Goal: Book appointment/travel/reservation

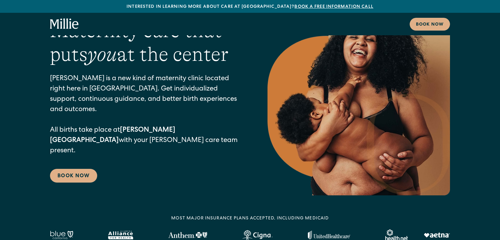
scroll to position [44, 0]
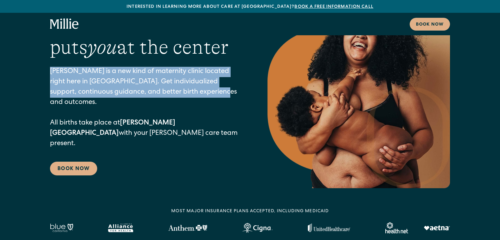
drag, startPoint x: 51, startPoint y: 81, endPoint x: 195, endPoint y: 102, distance: 145.6
click at [195, 102] on p "Millie is a new kind of maternity clinic located right here in Berkeley. Get in…" at bounding box center [146, 108] width 193 height 83
copy p "Millie is a new kind of maternity clinic located right here in Berkeley. Get in…"
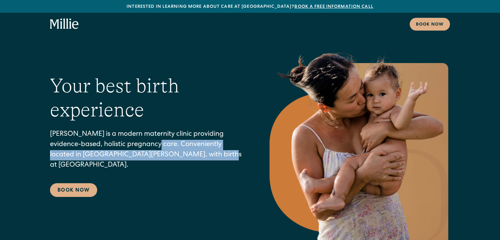
drag, startPoint x: 182, startPoint y: 160, endPoint x: 126, endPoint y: 151, distance: 56.1
click at [126, 151] on p "[PERSON_NAME] is a modern maternity clinic providing evidence-based, holistic p…" at bounding box center [146, 150] width 193 height 41
copy p "Conveniently located in San Jose, with births at Good Samaritan Hospital."
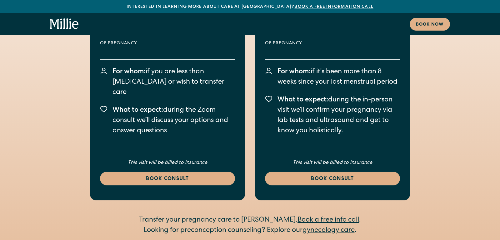
scroll to position [1260, 0]
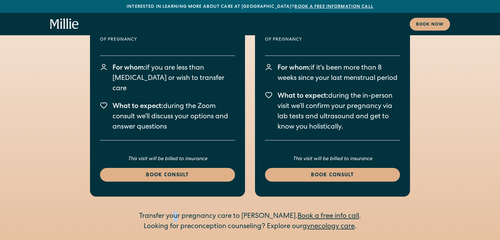
drag, startPoint x: 193, startPoint y: 173, endPoint x: 190, endPoint y: 173, distance: 3.4
click at [193, 212] on div "Transfer your pregnancy care to Millie. Book a free info call ." at bounding box center [250, 217] width 240 height 10
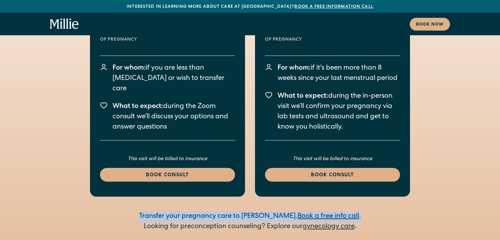
drag, startPoint x: 154, startPoint y: 172, endPoint x: 346, endPoint y: 172, distance: 192.0
click at [346, 212] on div "Transfer your pregnancy care to Millie. Book a free info call ." at bounding box center [250, 217] width 240 height 10
copy div "Transfer your pregnancy care to Millie. Book a free info call ."
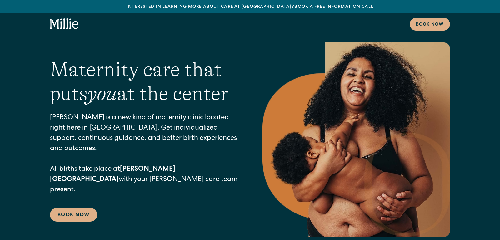
scroll to position [3, 0]
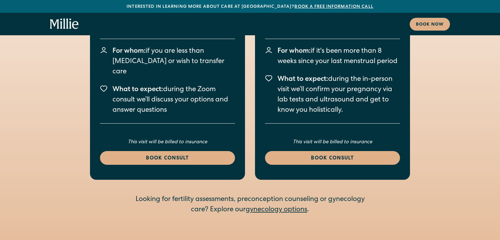
scroll to position [931, 0]
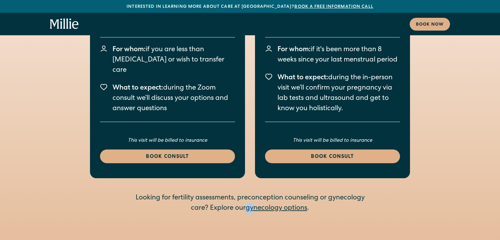
drag, startPoint x: 246, startPoint y: 181, endPoint x: 254, endPoint y: 181, distance: 7.8
click at [253, 194] on div "Looking for fertility assessments, preconception counseling or gynecology care?…" at bounding box center [250, 204] width 240 height 21
click at [269, 199] on div "Start your maternity care with Millie Virtual / 20 Minutes 0-7 weeks Of pregnan…" at bounding box center [250, 64] width 500 height 362
click at [251, 205] on link "gynecology options" at bounding box center [277, 208] width 62 height 7
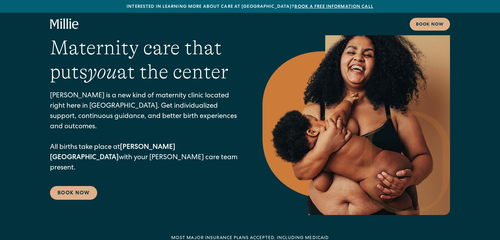
scroll to position [18, 0]
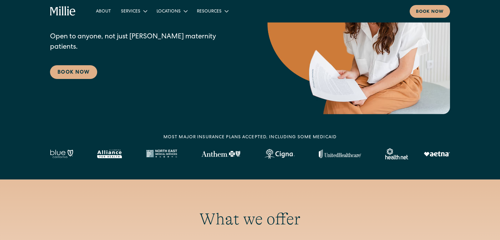
scroll to position [114, 0]
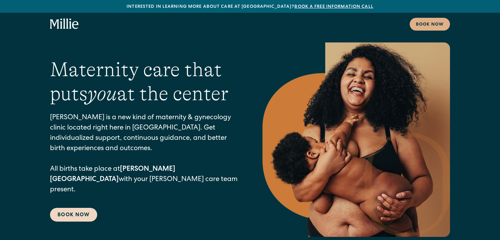
click at [67, 211] on link "Book Now" at bounding box center [73, 215] width 47 height 14
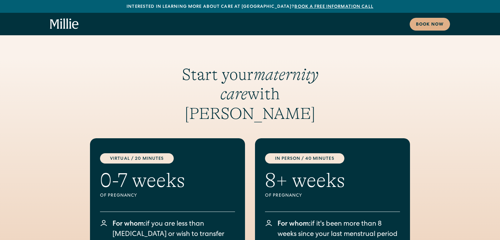
scroll to position [768, 0]
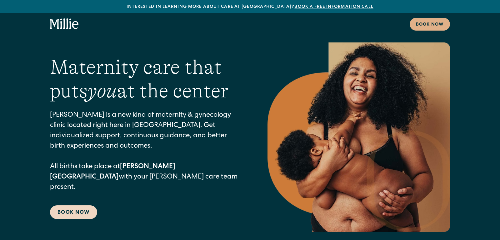
click at [66, 209] on div "Maternity care that puts you at the center Millie is a new kind of maternity & …" at bounding box center [250, 138] width 400 height 190
click at [66, 206] on link "Book Now" at bounding box center [73, 213] width 47 height 14
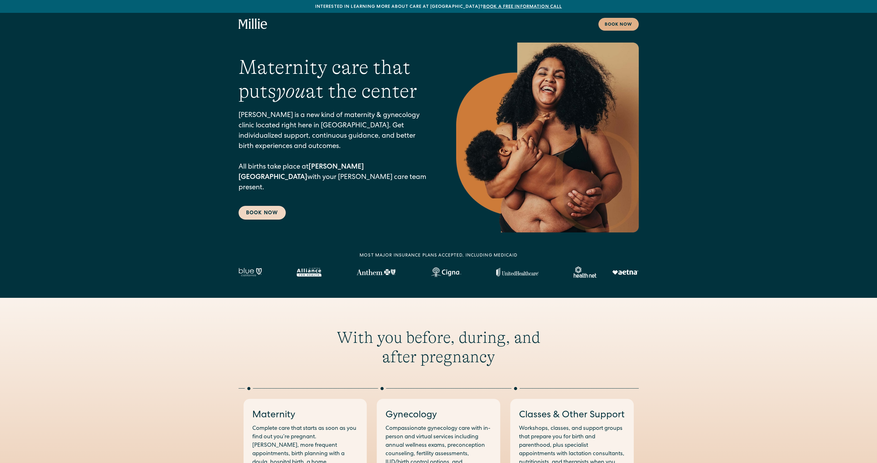
click at [259, 206] on link "Book Now" at bounding box center [262, 213] width 47 height 14
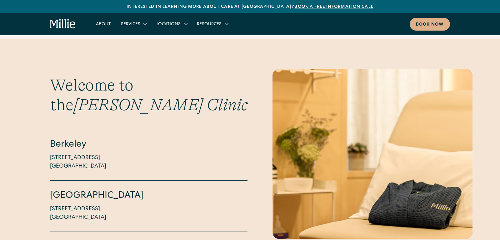
scroll to position [1461, 0]
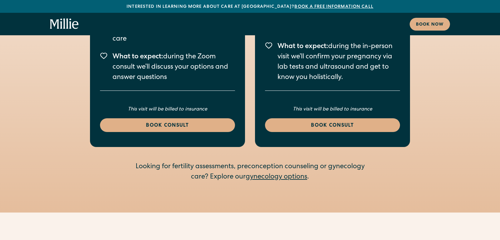
scroll to position [993, 0]
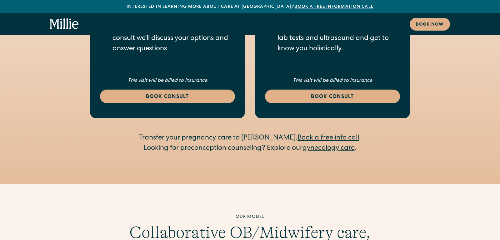
scroll to position [1340, 0]
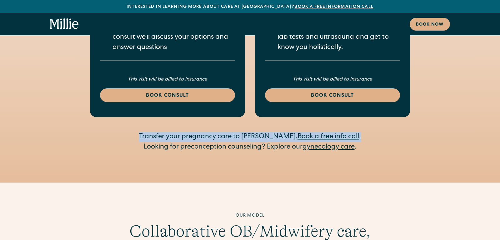
drag, startPoint x: 154, startPoint y: 93, endPoint x: 352, endPoint y: 89, distance: 198.0
click at [352, 132] on div "Transfer your pregnancy care to [PERSON_NAME]. Book a free info call ." at bounding box center [250, 137] width 240 height 10
copy div "Transfer your pregnancy care to [PERSON_NAME]. Book a free info call ."
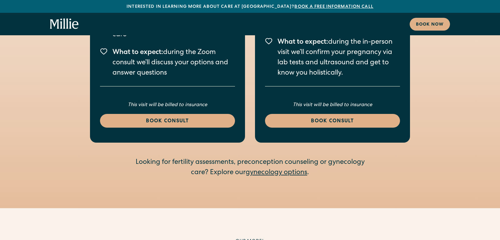
scroll to position [967, 0]
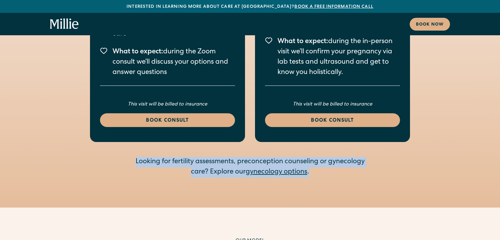
drag, startPoint x: 134, startPoint y: 132, endPoint x: 315, endPoint y: 143, distance: 181.4
click at [315, 157] on div "Looking for fertility assessments, preconception counseling or gynecology care?…" at bounding box center [250, 167] width 240 height 21
copy div "Looking for fertility assessments, preconception counseling or gynecology care?…"
